Goal: Task Accomplishment & Management: Use online tool/utility

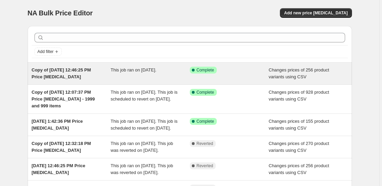
click at [276, 75] on span "Changes prices of 256 product variants using CSV" at bounding box center [299, 73] width 60 height 12
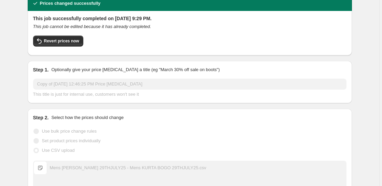
scroll to position [6, 0]
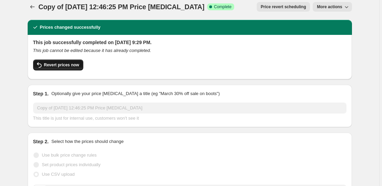
click at [70, 66] on span "Revert prices now" at bounding box center [61, 64] width 35 height 5
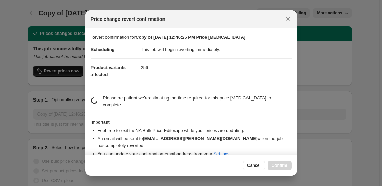
scroll to position [0, 0]
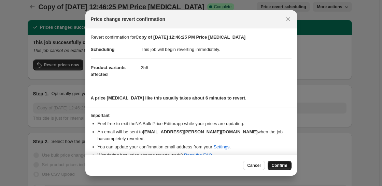
click at [287, 163] on button "Confirm" at bounding box center [280, 166] width 24 height 10
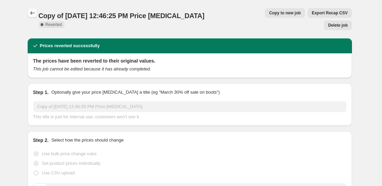
click at [33, 15] on icon "Price change jobs" at bounding box center [32, 13] width 7 height 7
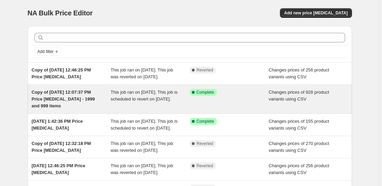
click at [160, 102] on span "This job ran on August 4, 2025. This job is scheduled to revert on September 1,…" at bounding box center [144, 96] width 67 height 12
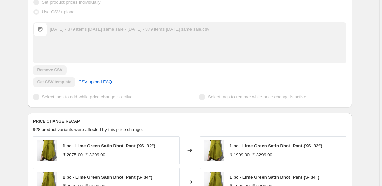
scroll to position [6, 0]
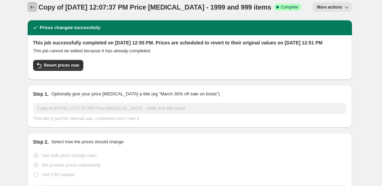
click at [33, 10] on icon "Price change jobs" at bounding box center [32, 7] width 7 height 7
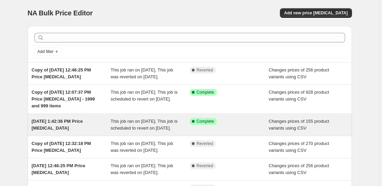
click at [71, 131] on div "Aug 1, 2025, 1:42:36 PM Price change job" at bounding box center [71, 125] width 79 height 14
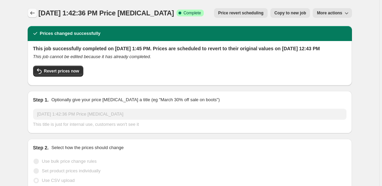
click at [32, 10] on icon "Price change jobs" at bounding box center [32, 13] width 7 height 7
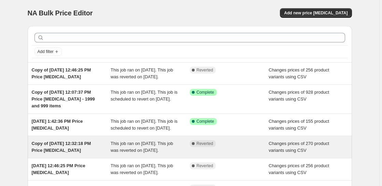
click at [73, 153] on span "Copy of Jul 21, 2025, 12:32:18 PM Price change job" at bounding box center [61, 147] width 59 height 12
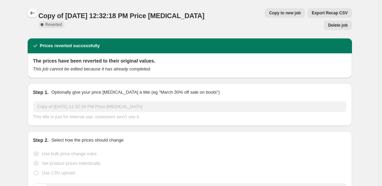
click at [32, 16] on button "Price change jobs" at bounding box center [33, 13] width 10 height 10
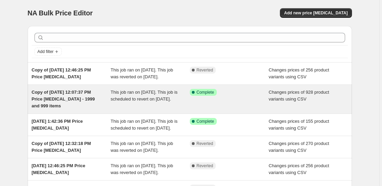
click at [76, 97] on span "Copy of Jul 25, 2025, 12:07:37 PM Price change job - 1999 and 999 items" at bounding box center [63, 99] width 63 height 19
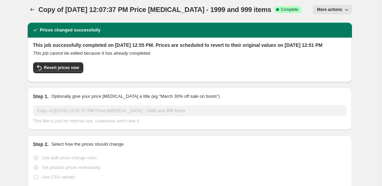
scroll to position [3, 0]
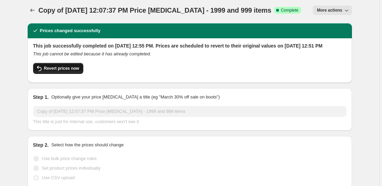
click at [76, 74] on button "Revert prices now" at bounding box center [58, 68] width 50 height 11
checkbox input "false"
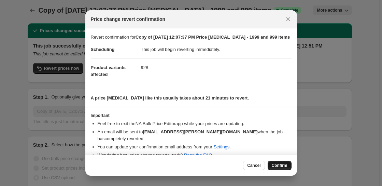
click at [281, 165] on span "Confirm" at bounding box center [280, 165] width 16 height 5
